Goal: Task Accomplishment & Management: Complete application form

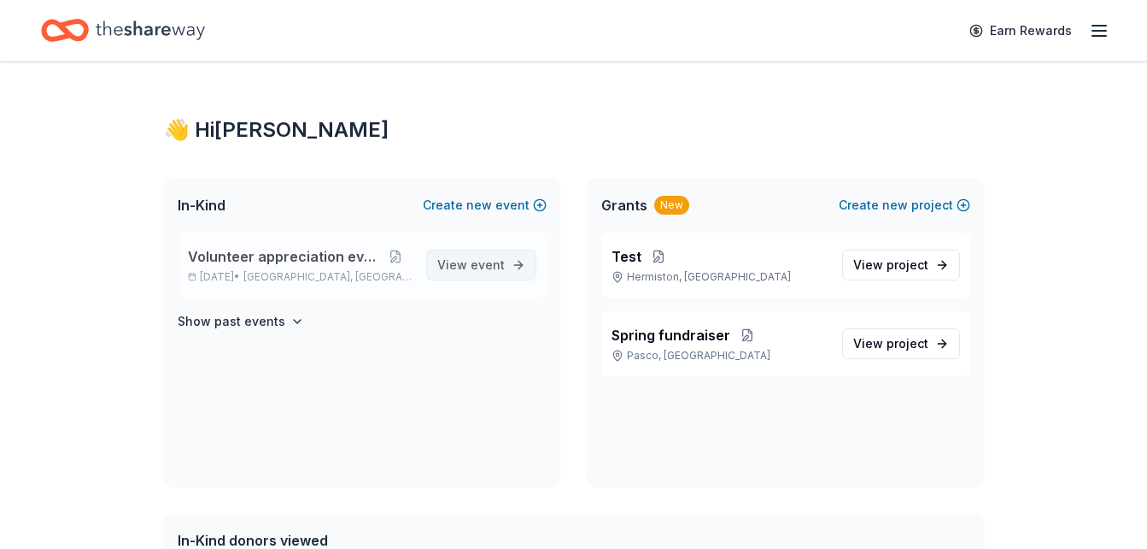
click at [466, 273] on span "View event" at bounding box center [470, 265] width 67 height 21
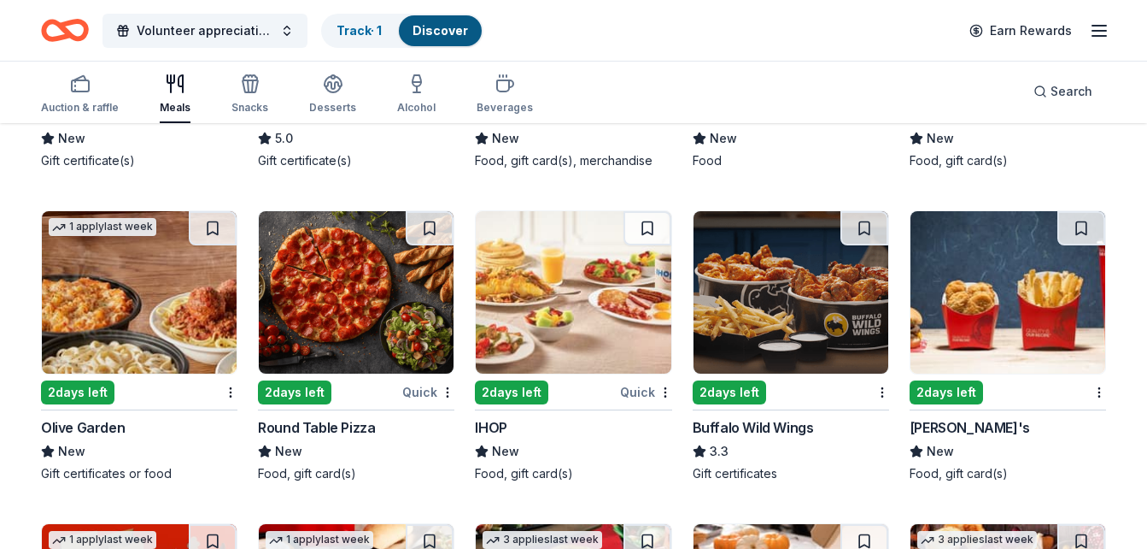
scroll to position [1407, 0]
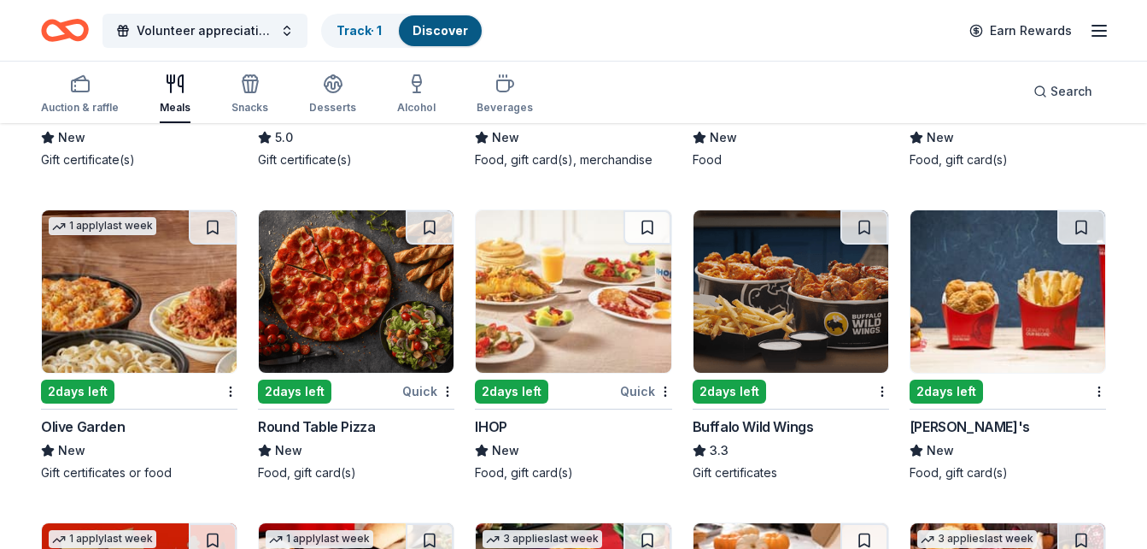
click at [119, 350] on img at bounding box center [139, 291] width 195 height 162
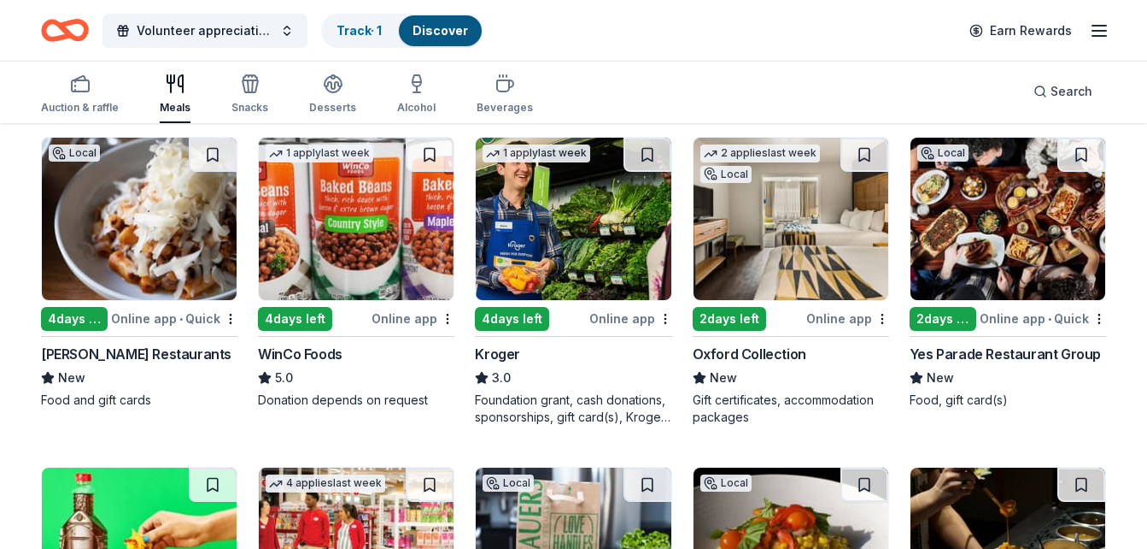
scroll to position [0, 0]
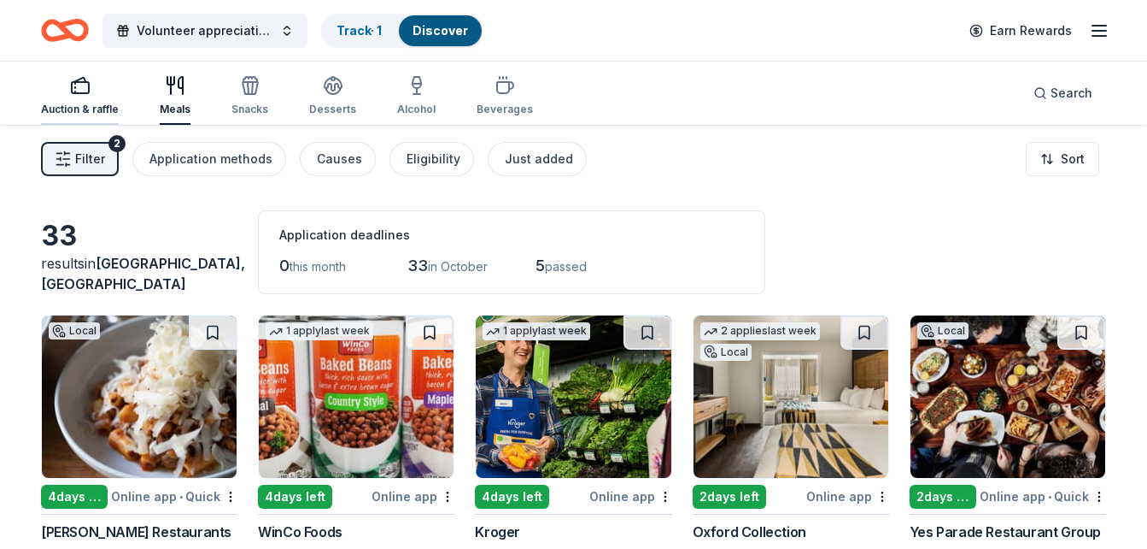
click at [67, 100] on div "Auction & raffle" at bounding box center [80, 95] width 78 height 41
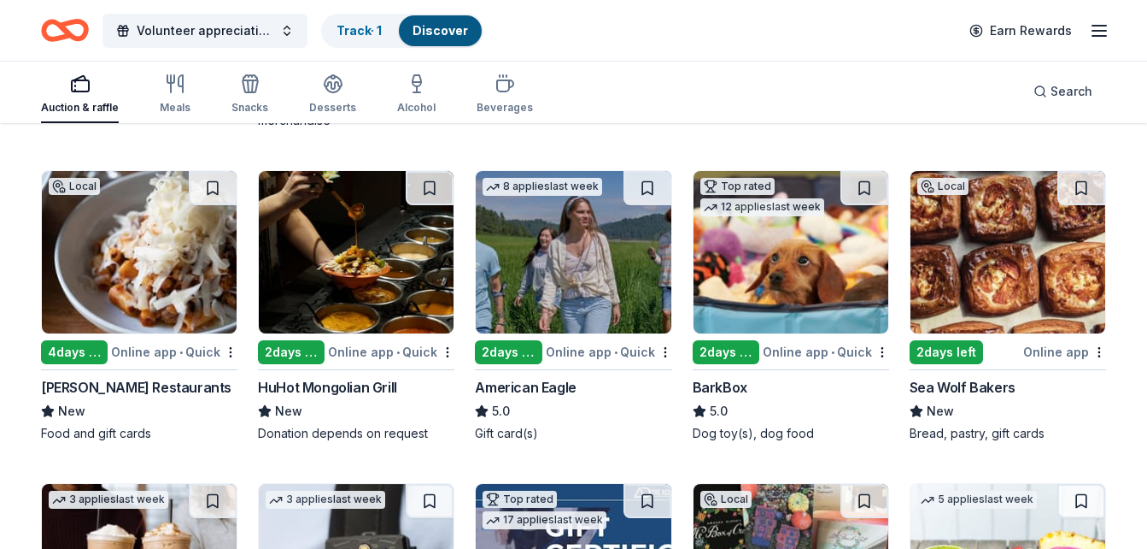
scroll to position [1461, 0]
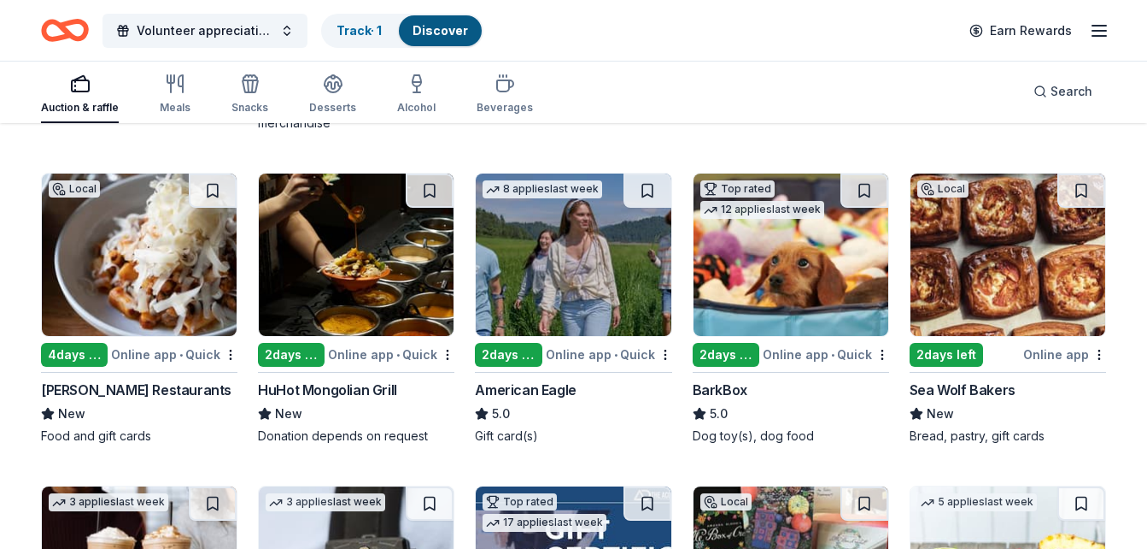
click at [757, 291] on img at bounding box center [791, 254] width 195 height 162
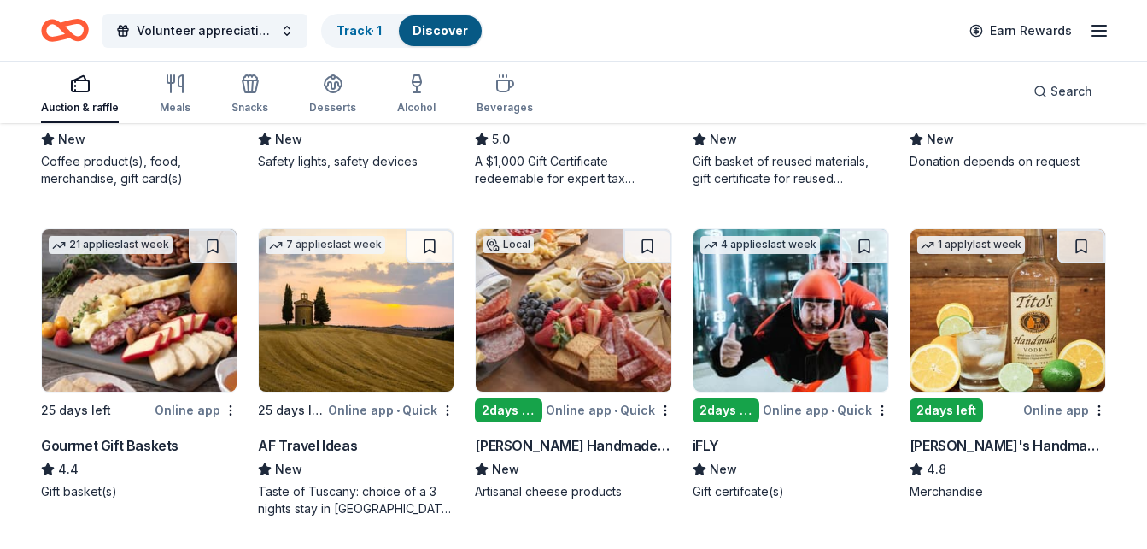
scroll to position [2049, 0]
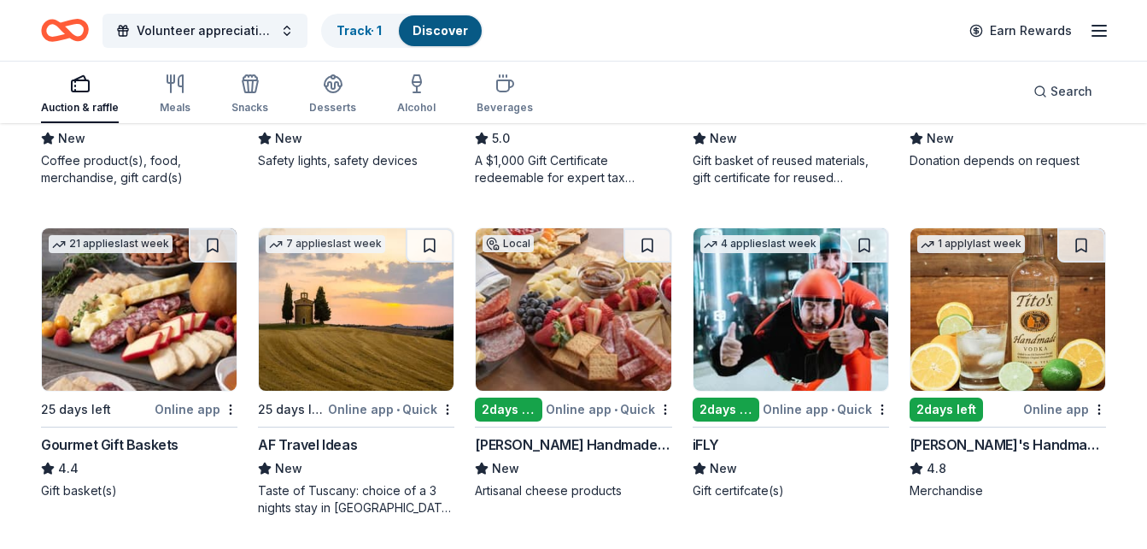
click at [179, 322] on img at bounding box center [139, 309] width 195 height 162
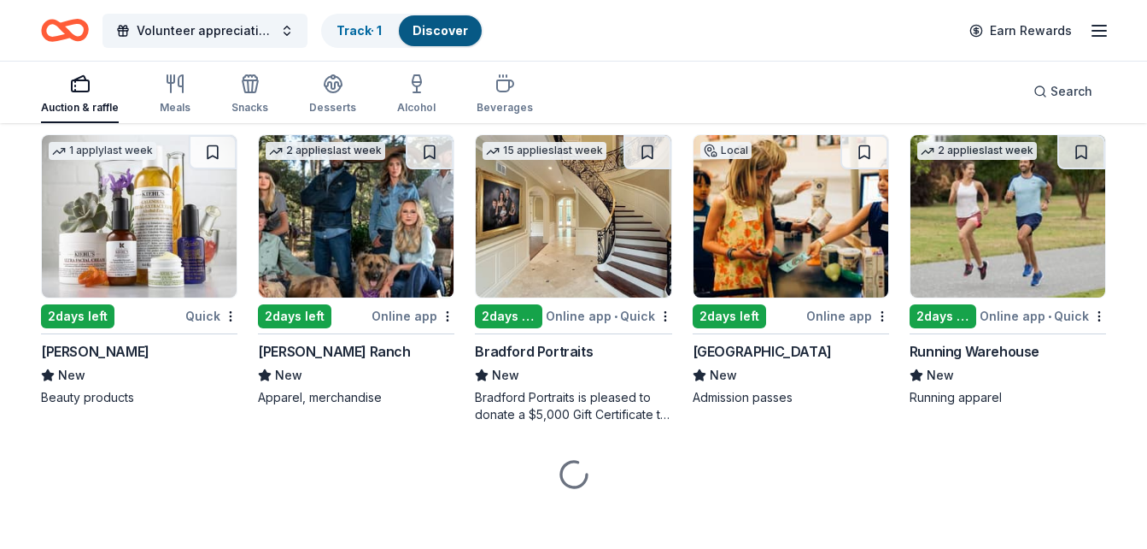
scroll to position [4462, 0]
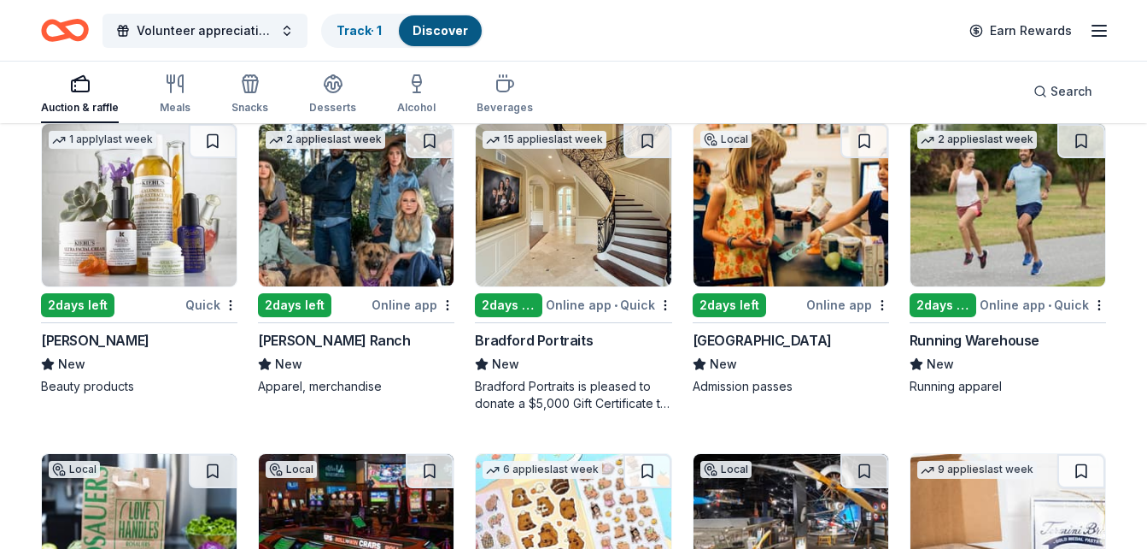
click at [366, 179] on img at bounding box center [356, 205] width 195 height 162
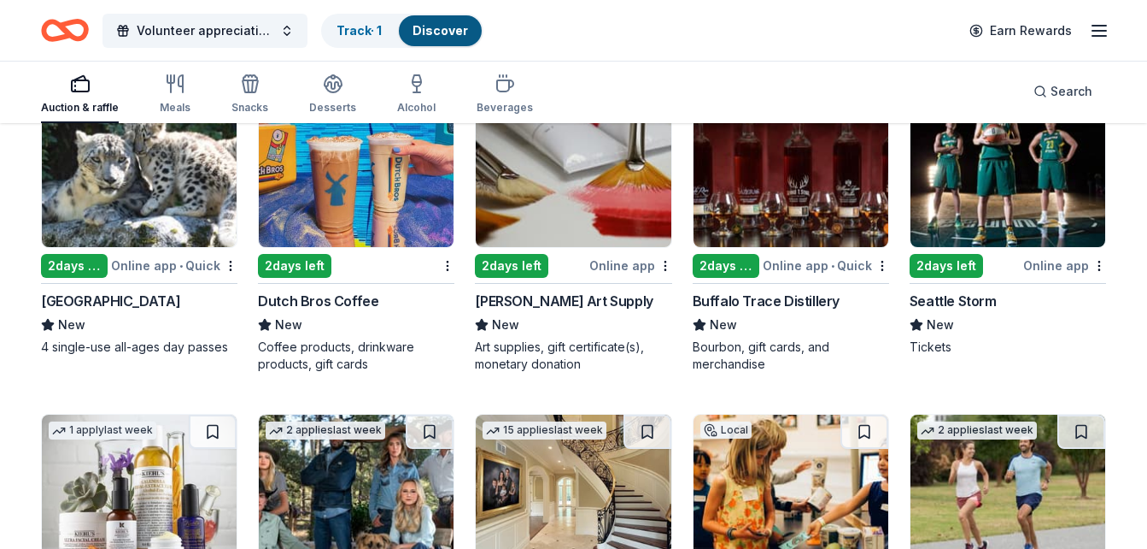
scroll to position [4102, 0]
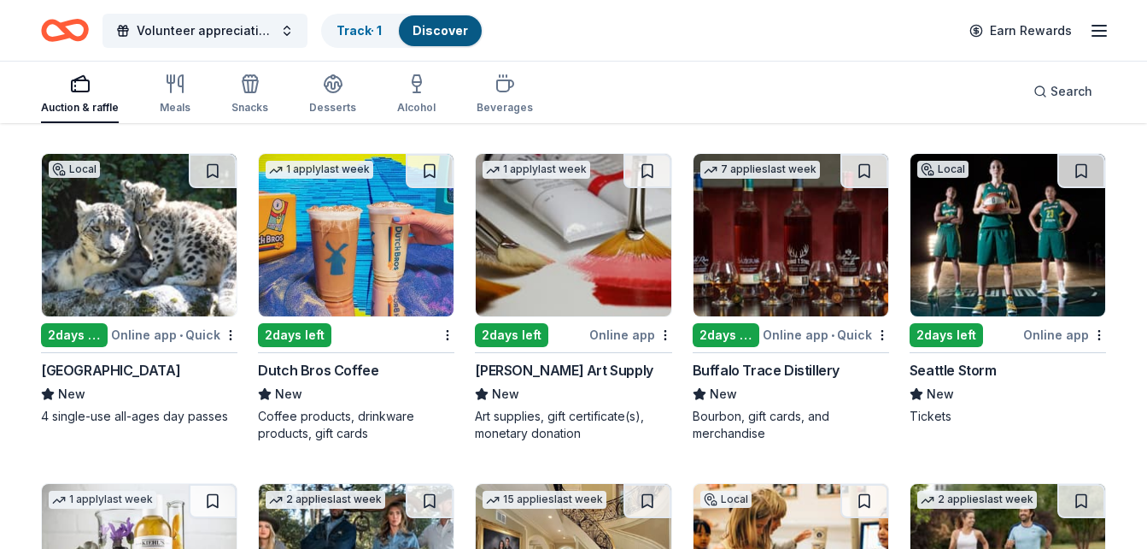
click at [386, 253] on img at bounding box center [356, 235] width 195 height 162
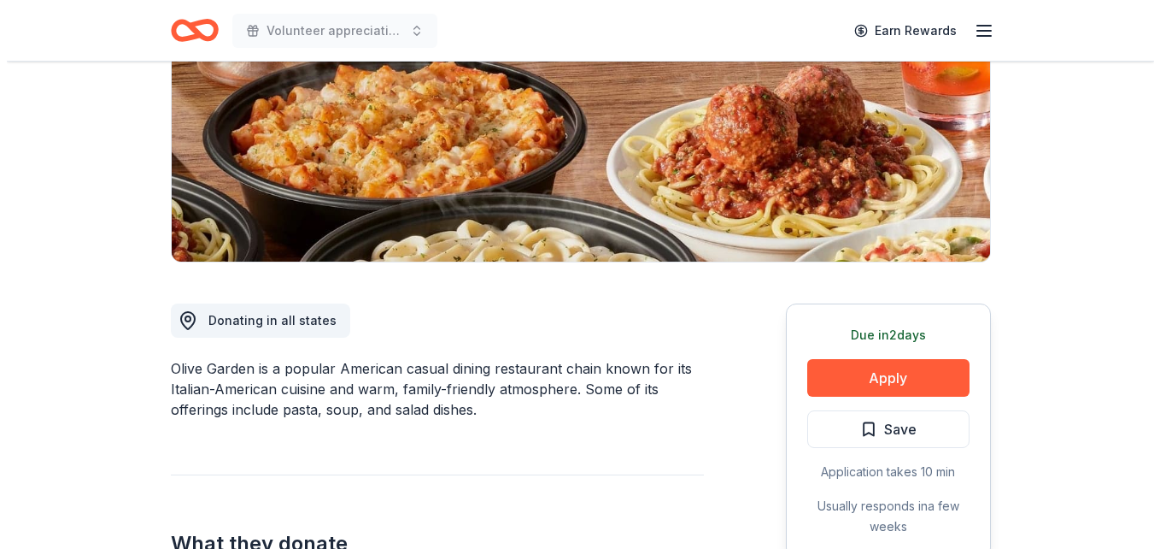
scroll to position [258, 0]
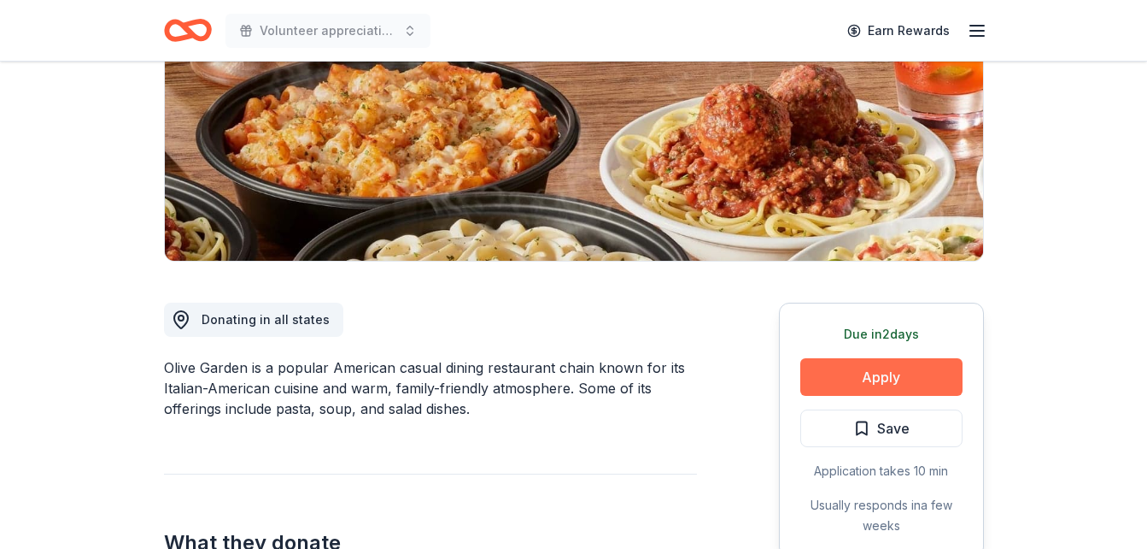
click at [853, 365] on button "Apply" at bounding box center [882, 377] width 162 height 38
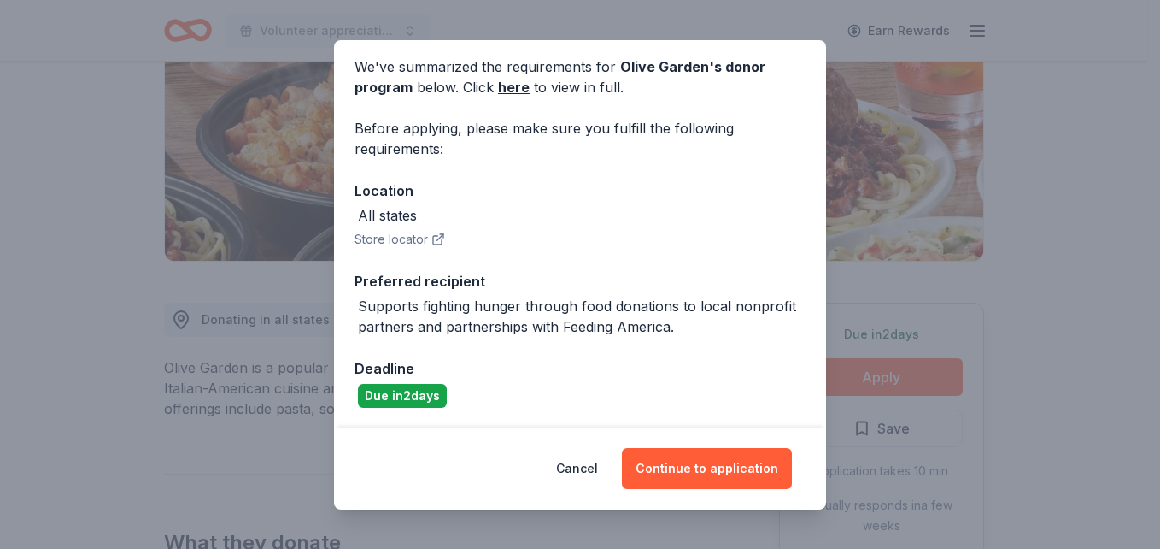
scroll to position [67, 0]
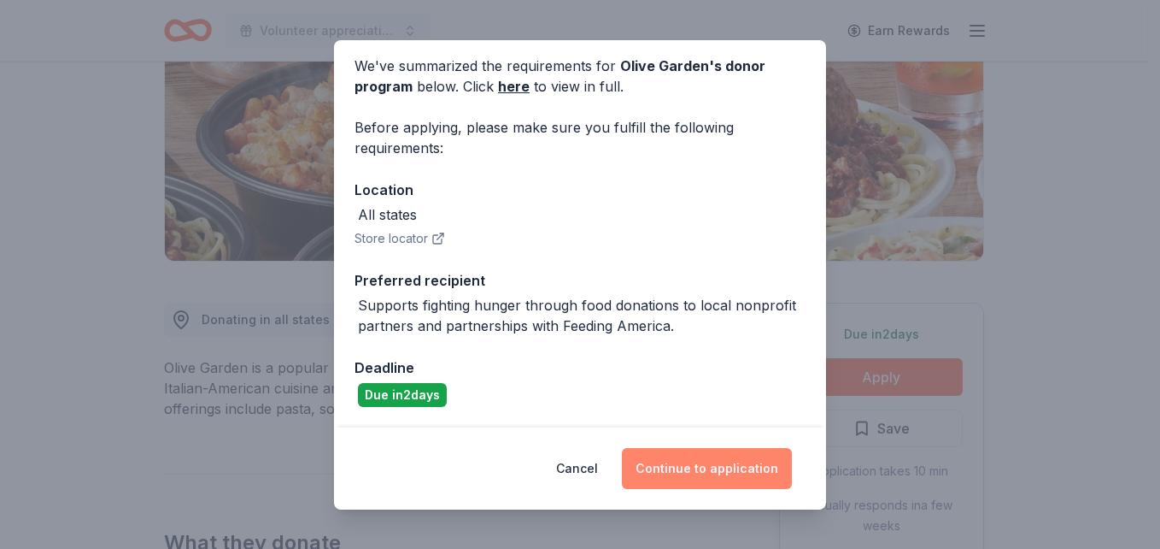
click at [738, 458] on button "Continue to application" at bounding box center [707, 468] width 170 height 41
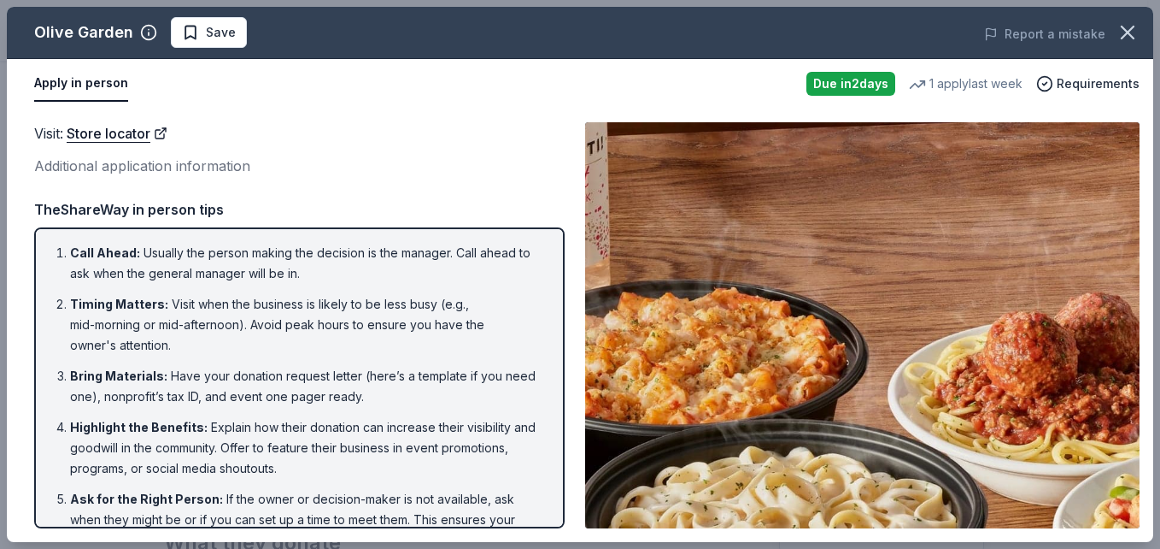
scroll to position [109, 0]
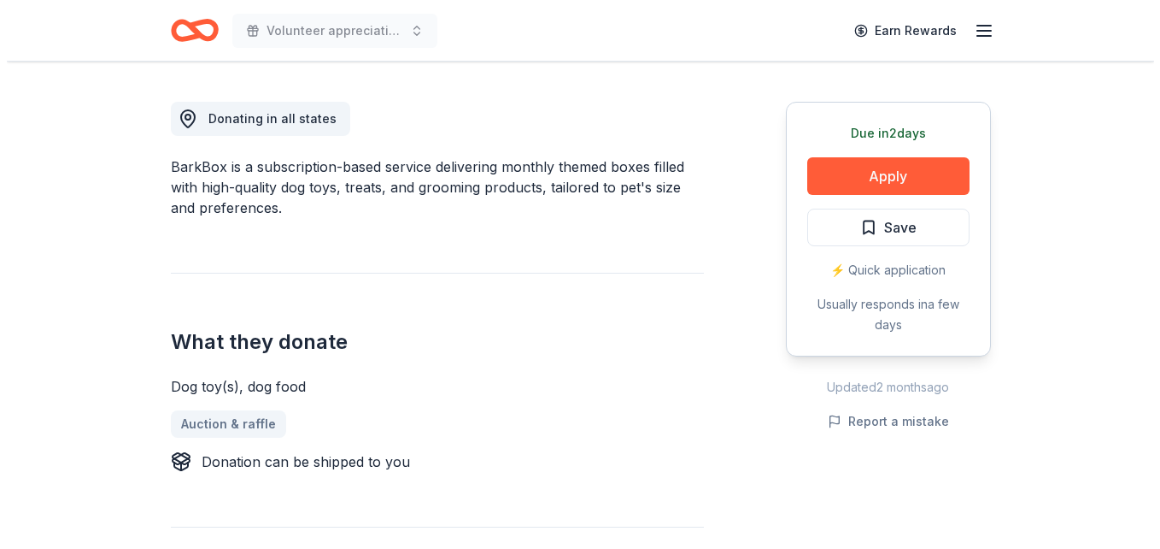
scroll to position [460, 0]
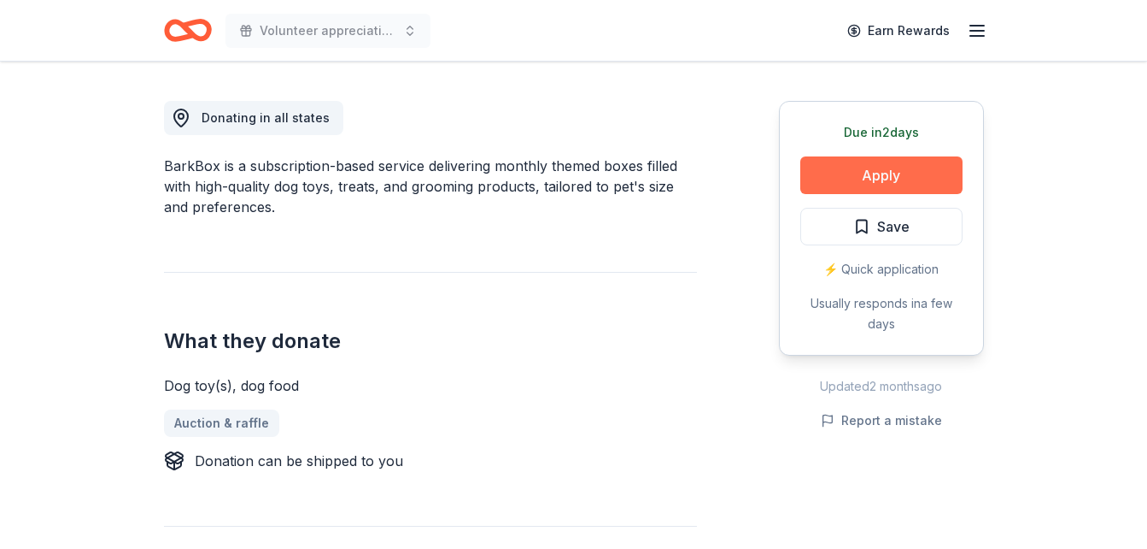
click at [915, 170] on button "Apply" at bounding box center [882, 175] width 162 height 38
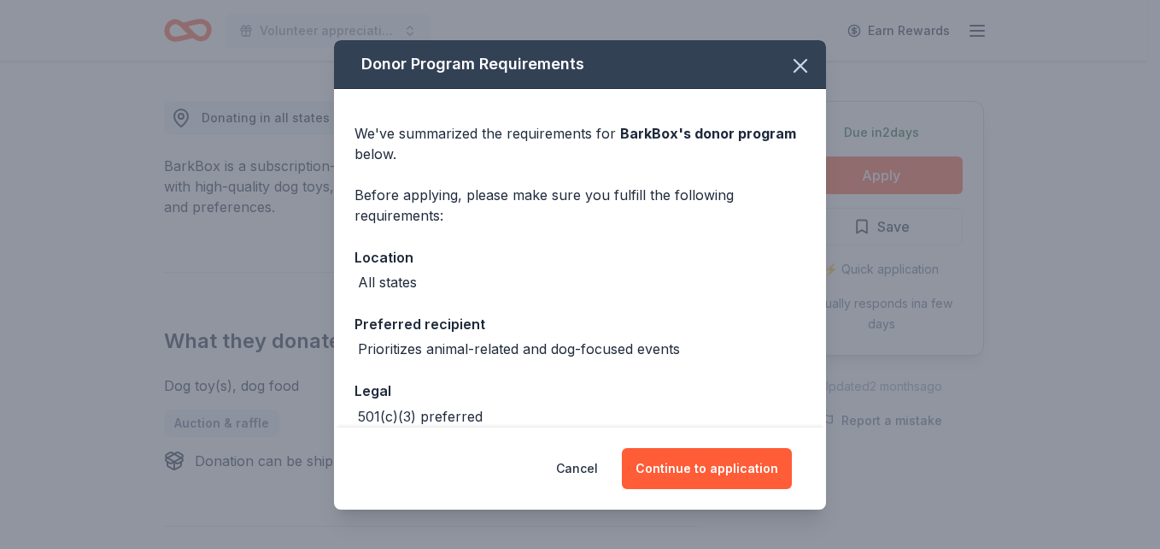
scroll to position [90, 0]
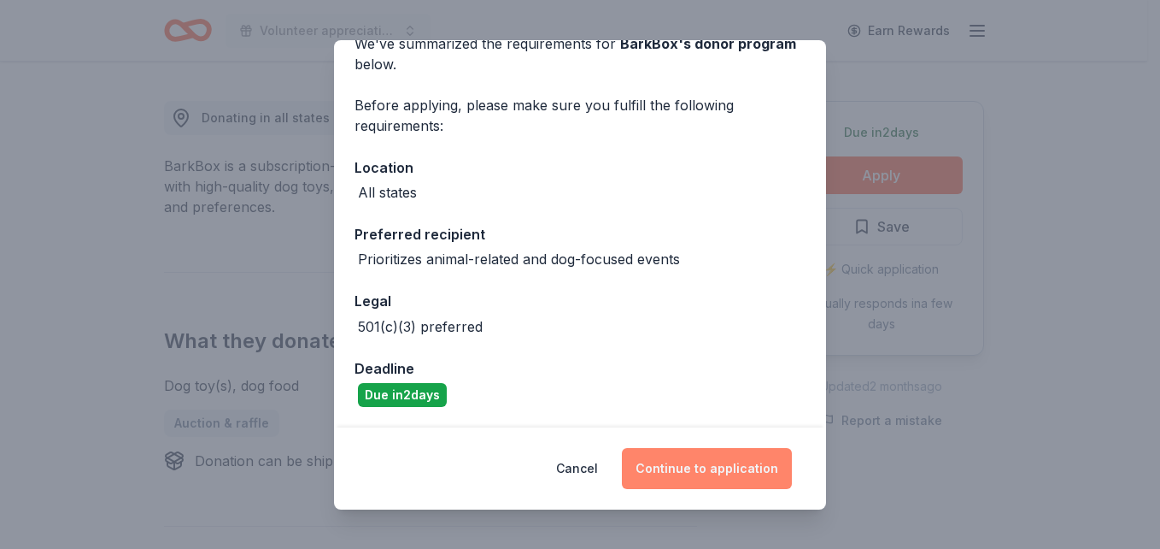
click at [707, 482] on button "Continue to application" at bounding box center [707, 468] width 170 height 41
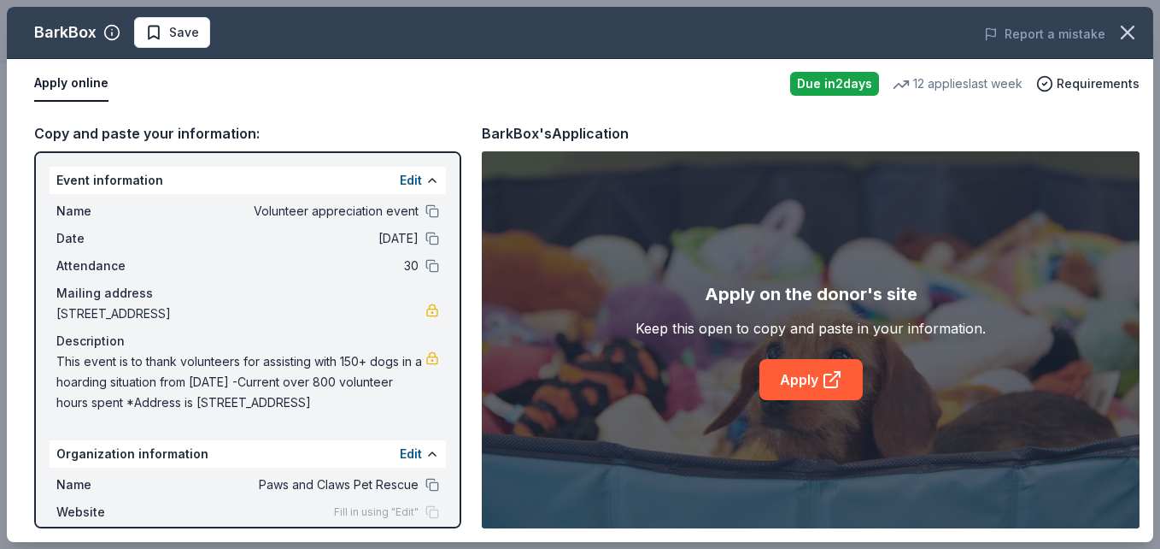
scroll to position [91, 0]
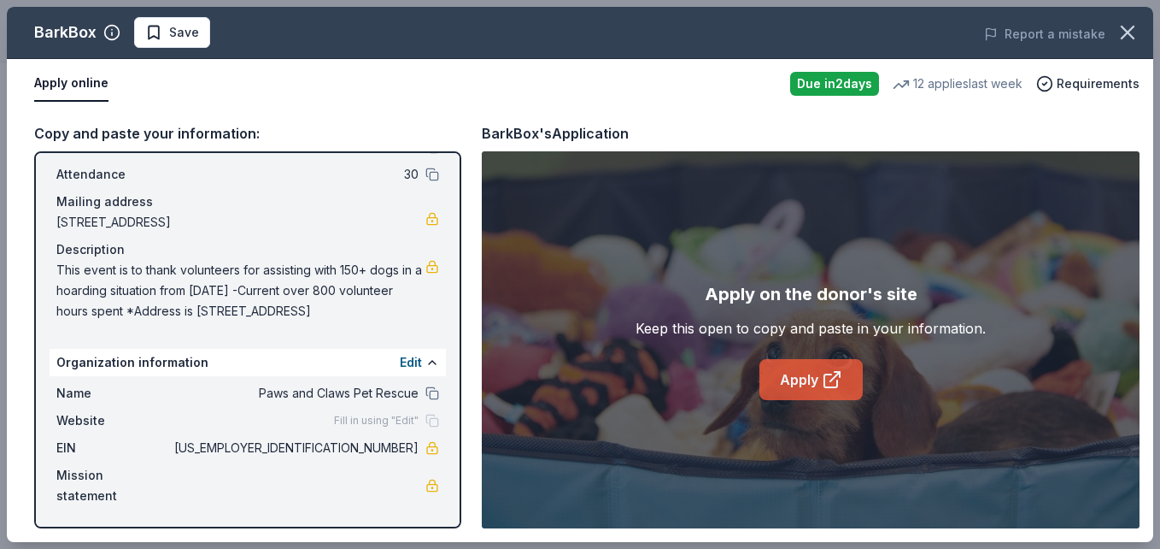
click at [768, 378] on link "Apply" at bounding box center [811, 379] width 103 height 41
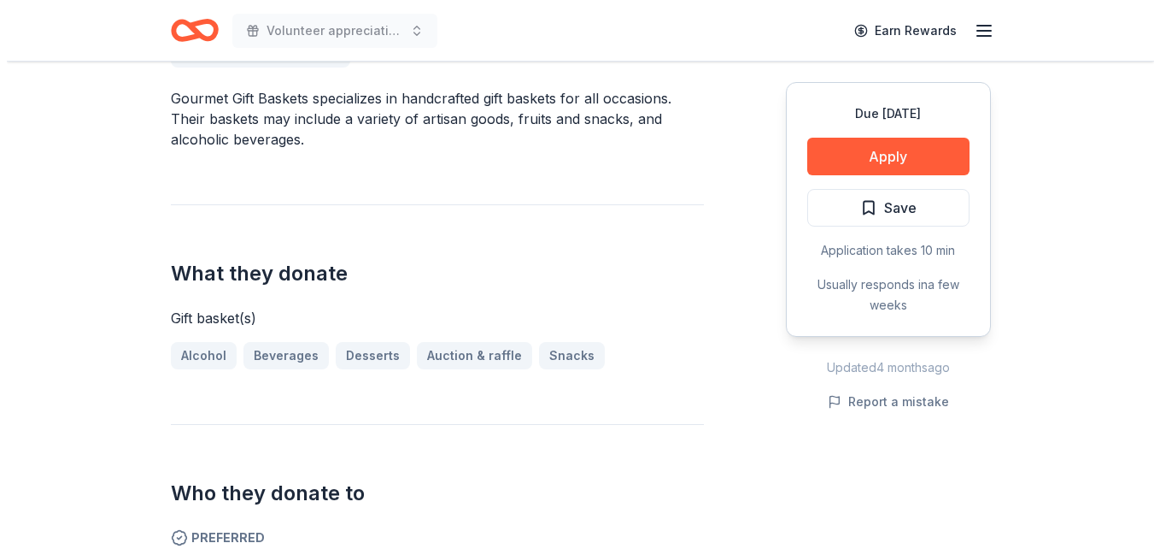
scroll to position [526, 0]
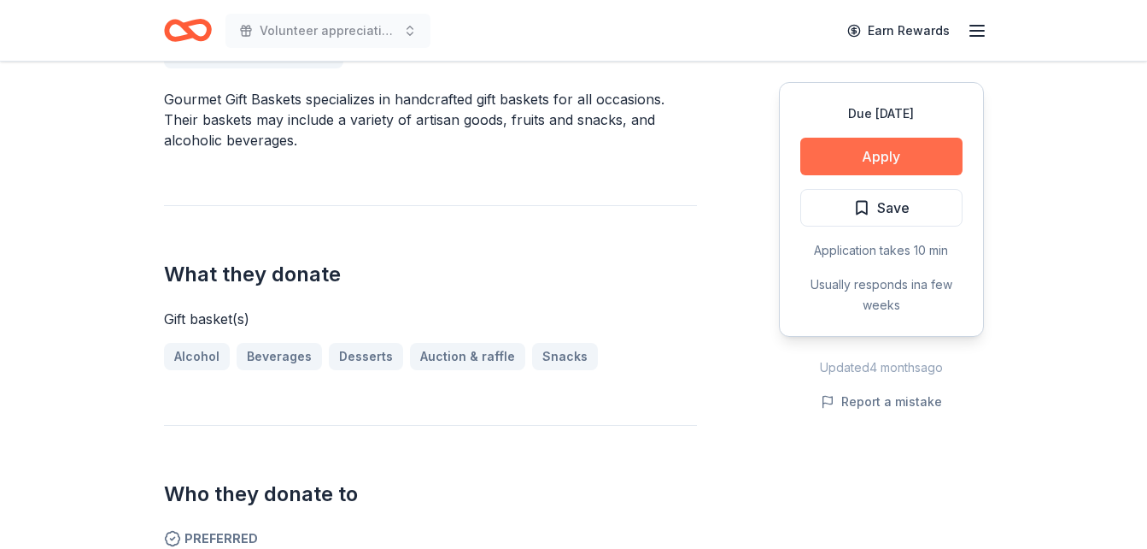
click at [875, 157] on button "Apply" at bounding box center [882, 157] width 162 height 38
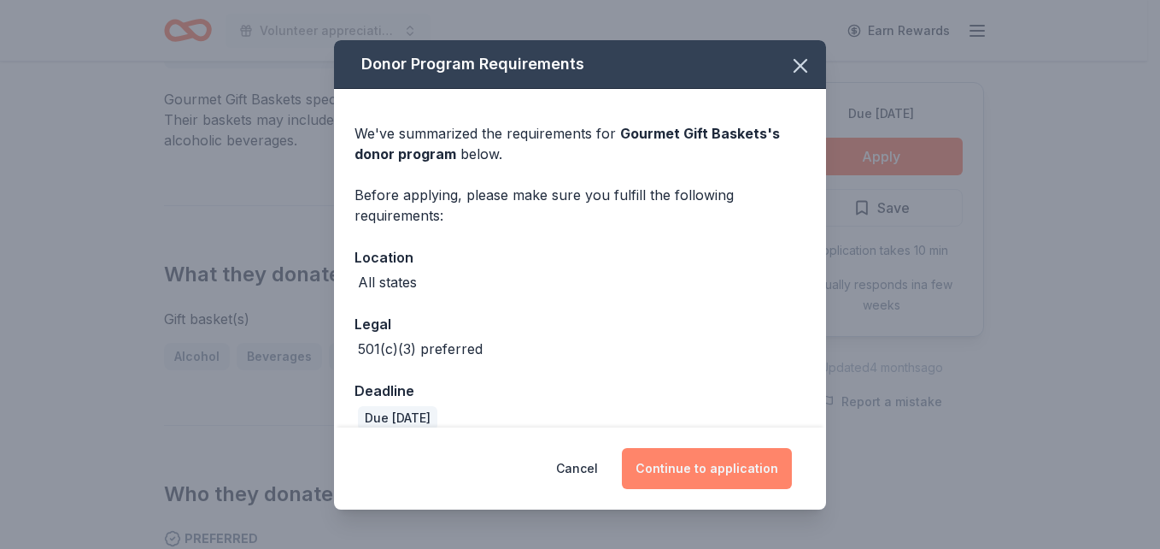
click at [687, 450] on button "Continue to application" at bounding box center [707, 468] width 170 height 41
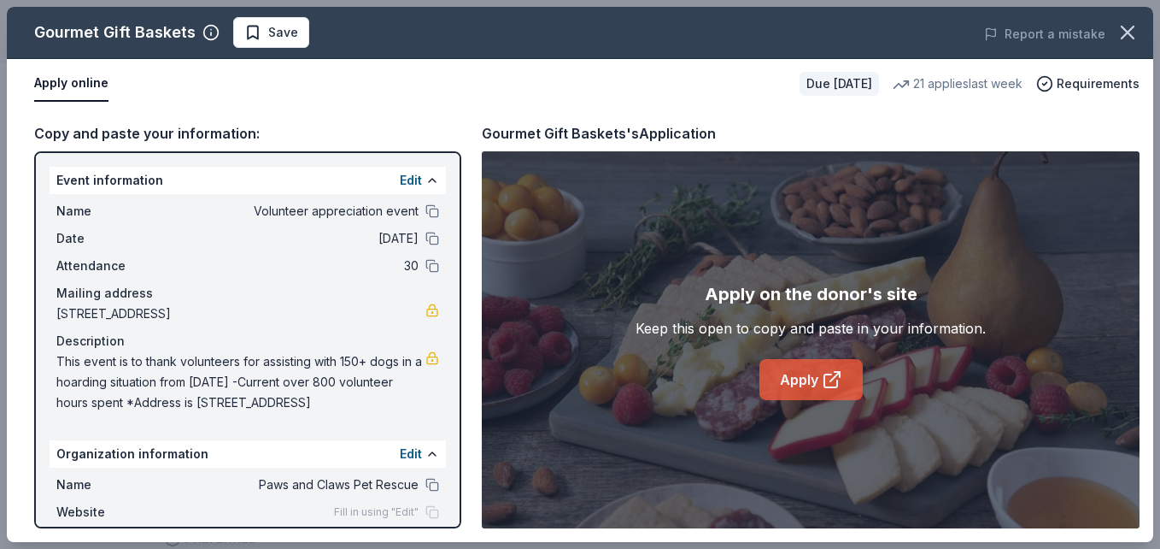
click at [830, 390] on link "Apply" at bounding box center [811, 379] width 103 height 41
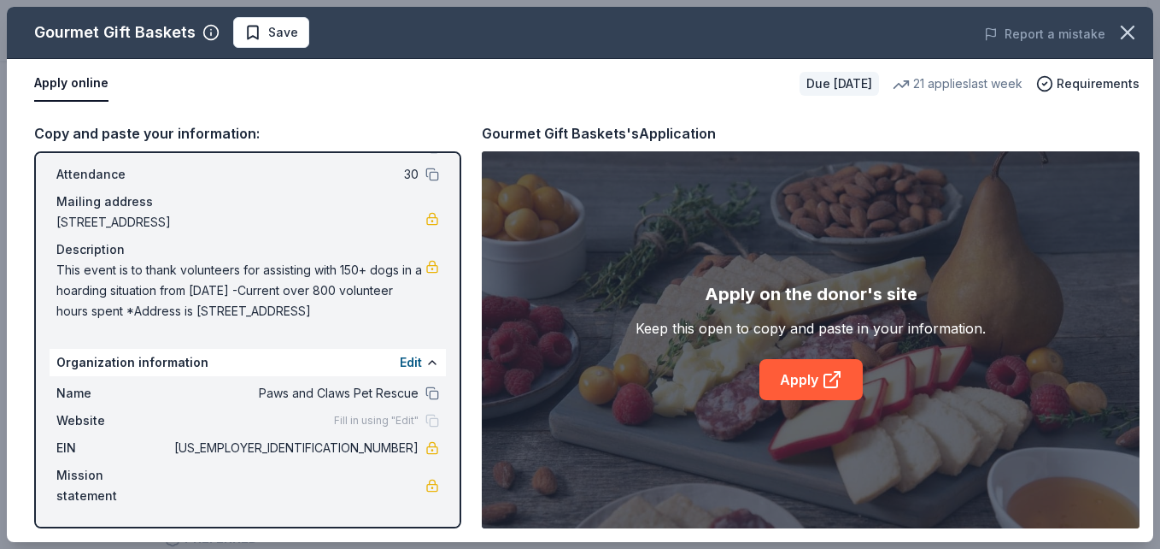
drag, startPoint x: 337, startPoint y: 449, endPoint x: 404, endPoint y: 452, distance: 66.7
click at [402, 452] on span "[US_EMPLOYER_IDENTIFICATION_NUMBER]" at bounding box center [295, 447] width 248 height 21
click at [408, 448] on div "EIN 92-2212866" at bounding box center [247, 447] width 383 height 21
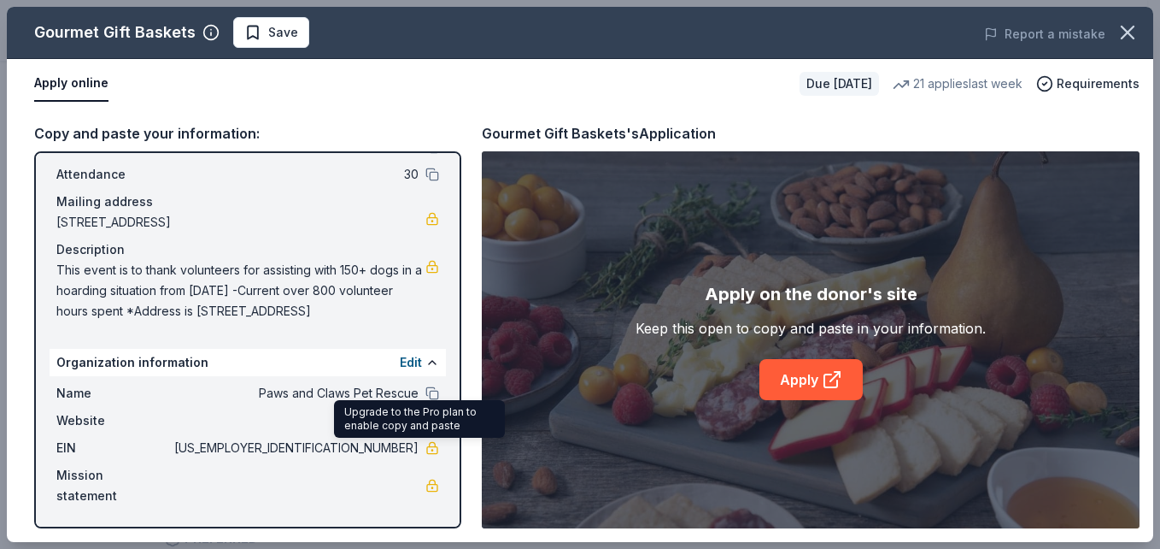
click at [425, 447] on link at bounding box center [432, 448] width 14 height 14
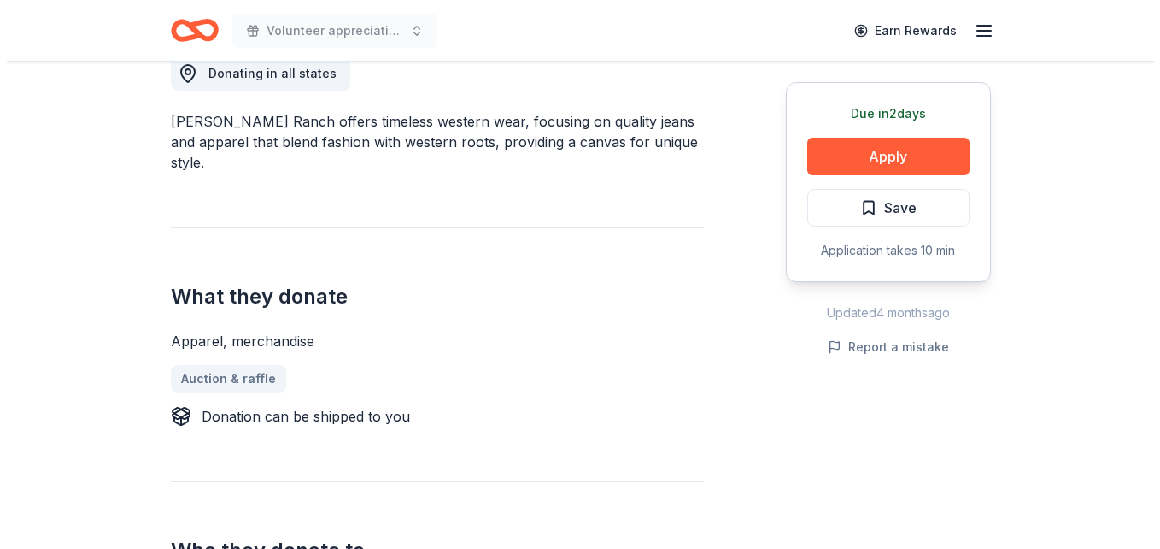
scroll to position [511, 0]
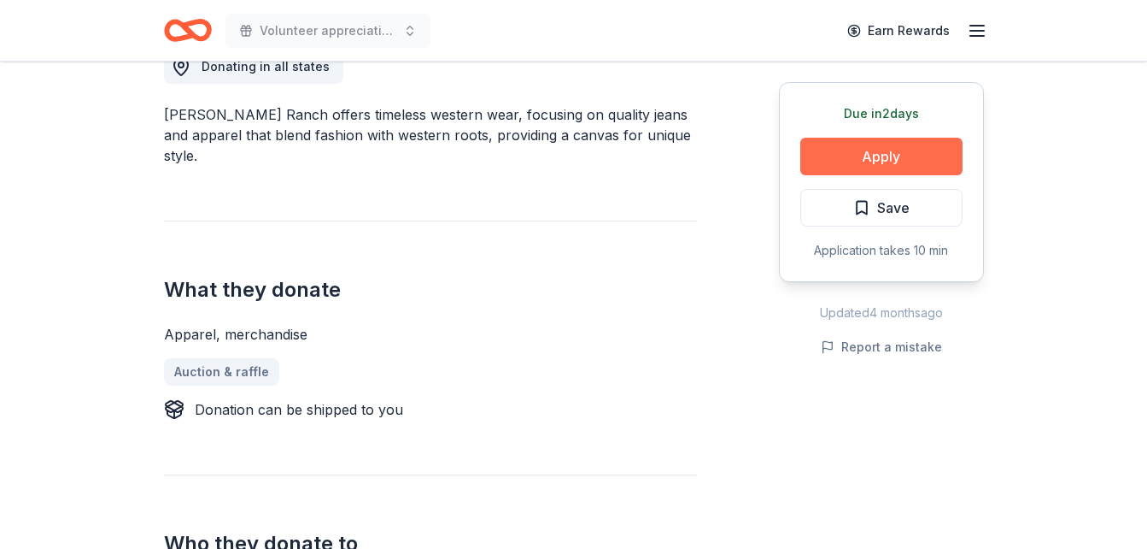
click at [895, 163] on button "Apply" at bounding box center [882, 157] width 162 height 38
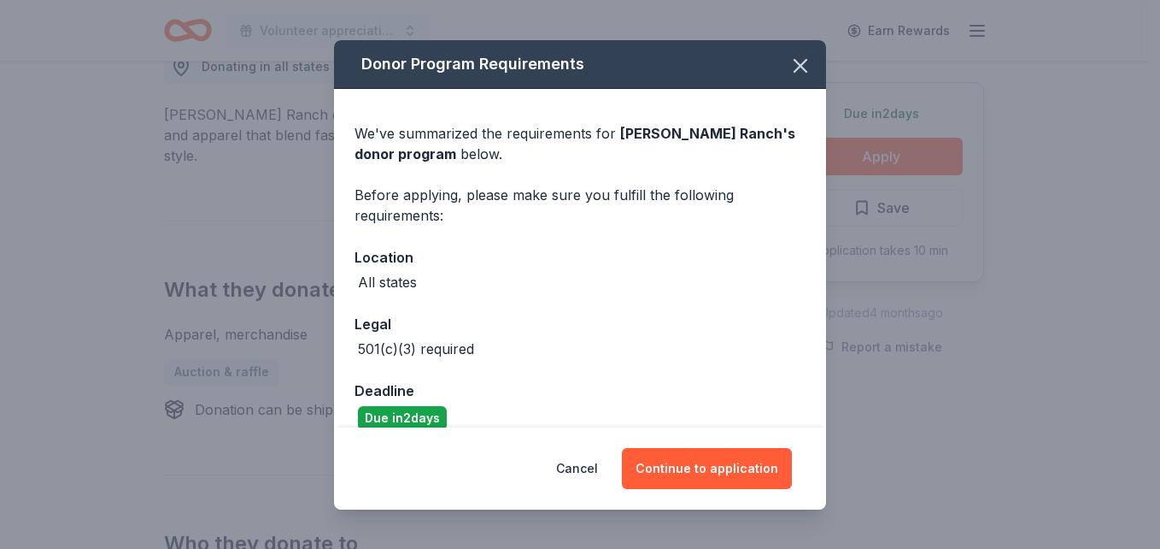
scroll to position [23, 0]
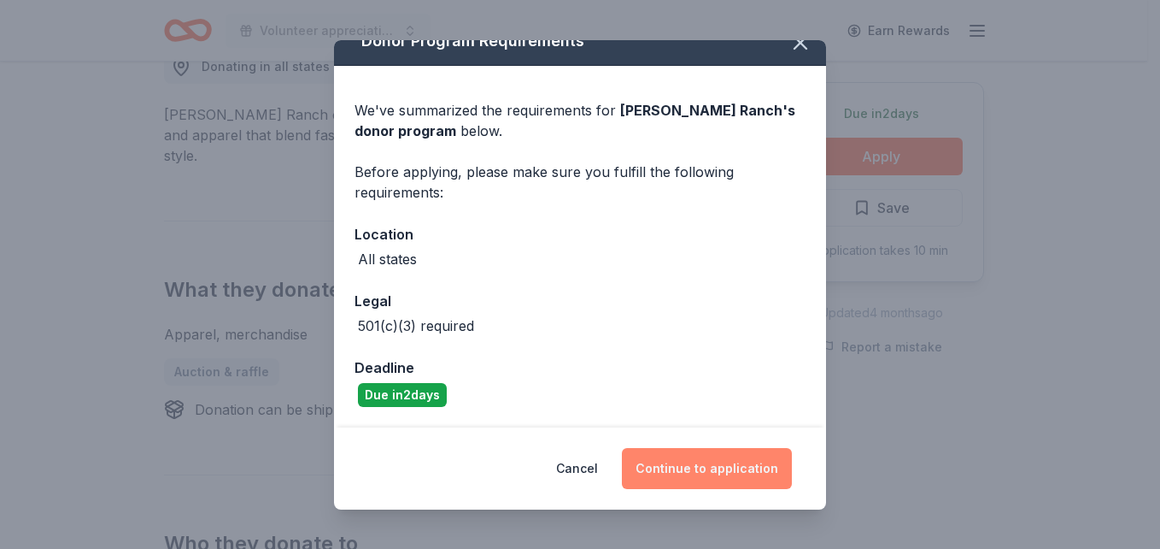
click at [683, 461] on button "Continue to application" at bounding box center [707, 468] width 170 height 41
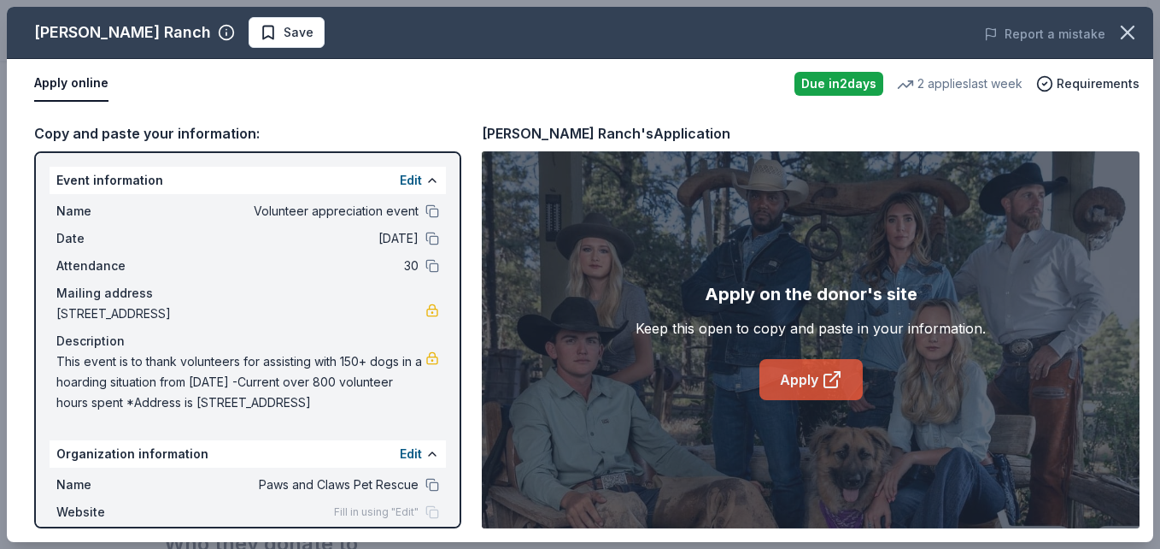
click at [798, 366] on link "Apply" at bounding box center [811, 379] width 103 height 41
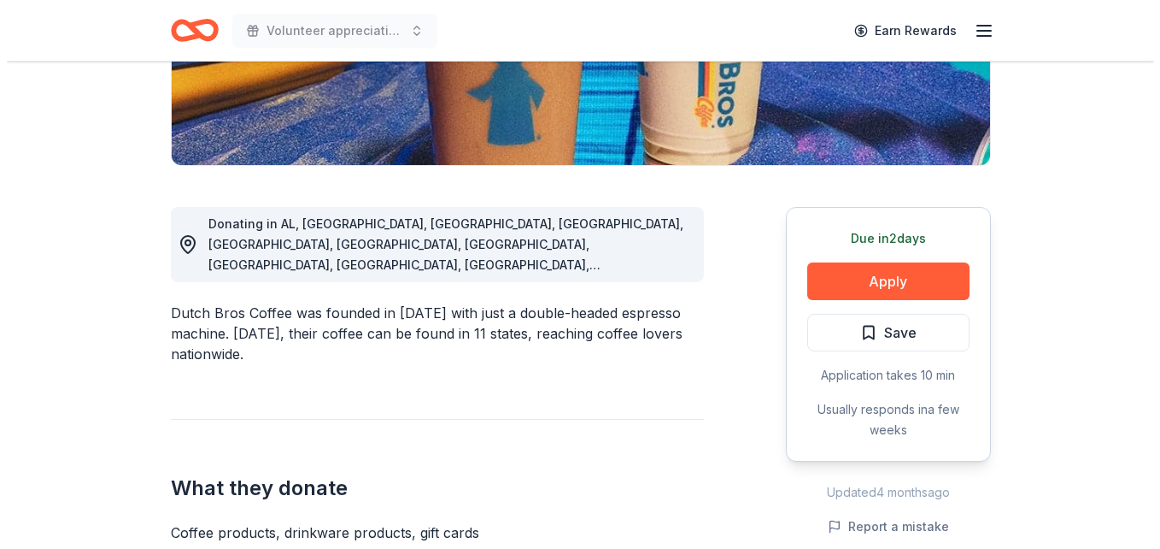
scroll to position [355, 0]
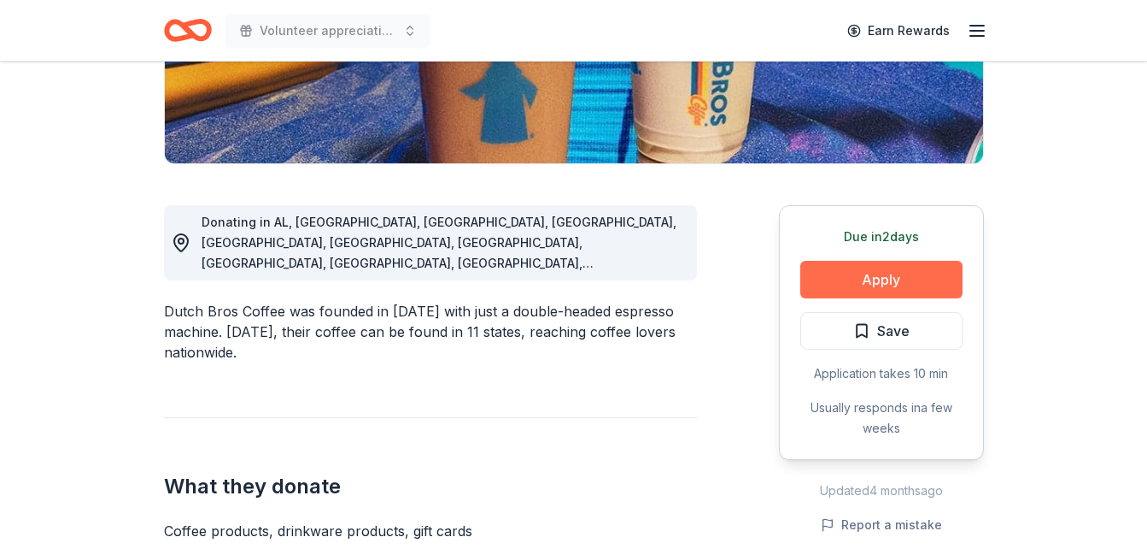
click at [821, 285] on button "Apply" at bounding box center [882, 280] width 162 height 38
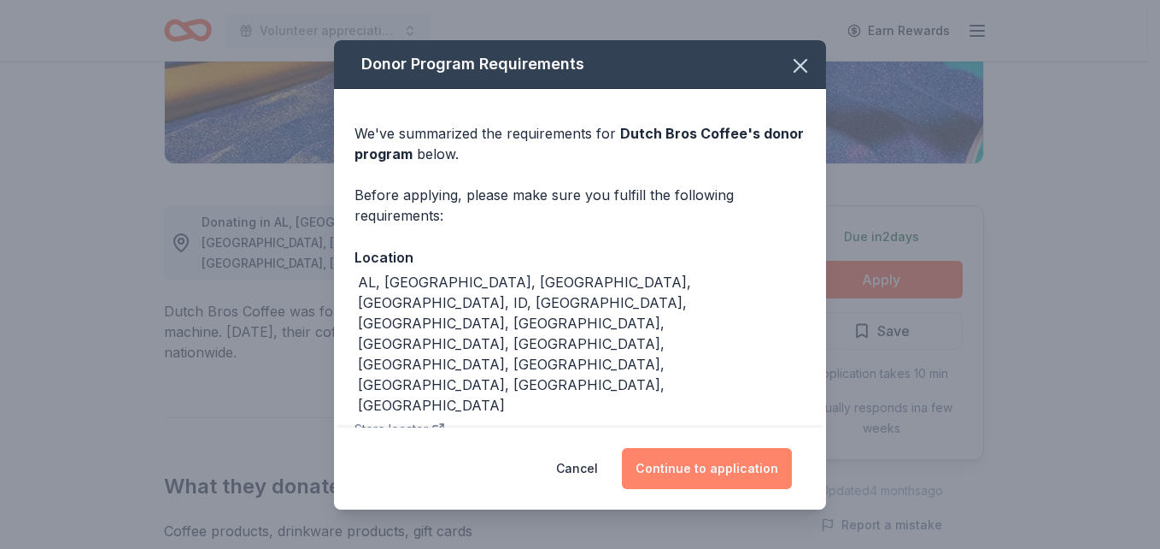
click at [656, 468] on button "Continue to application" at bounding box center [707, 468] width 170 height 41
